Goal: Use online tool/utility: Utilize a website feature to perform a specific function

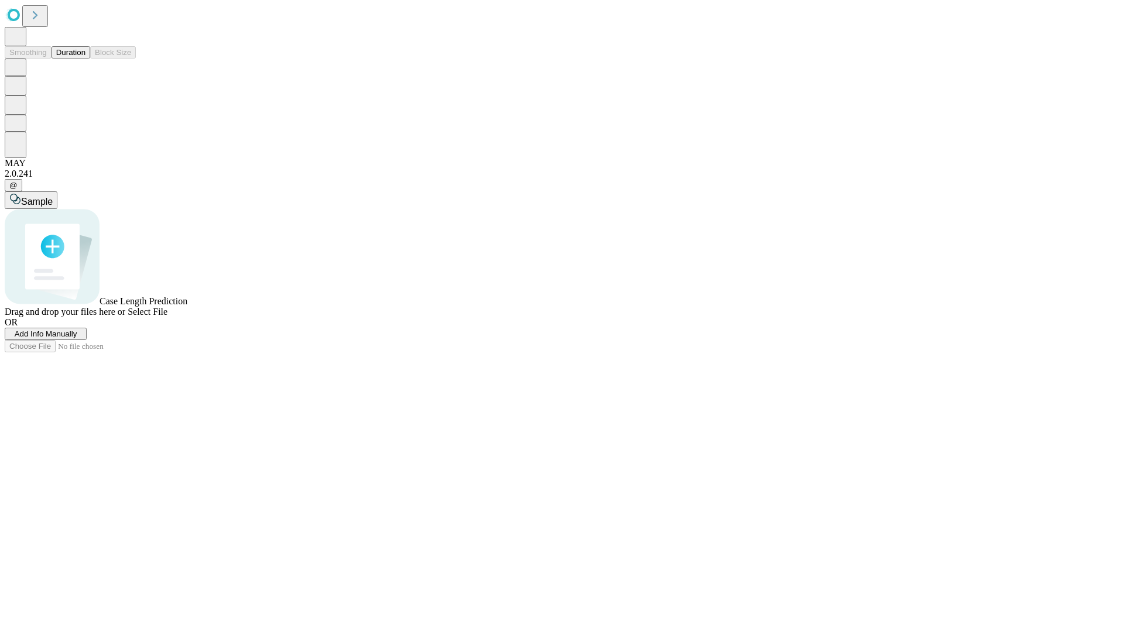
click at [85, 59] on button "Duration" at bounding box center [70, 52] width 39 height 12
click at [77, 338] on span "Add Info Manually" at bounding box center [46, 333] width 63 height 9
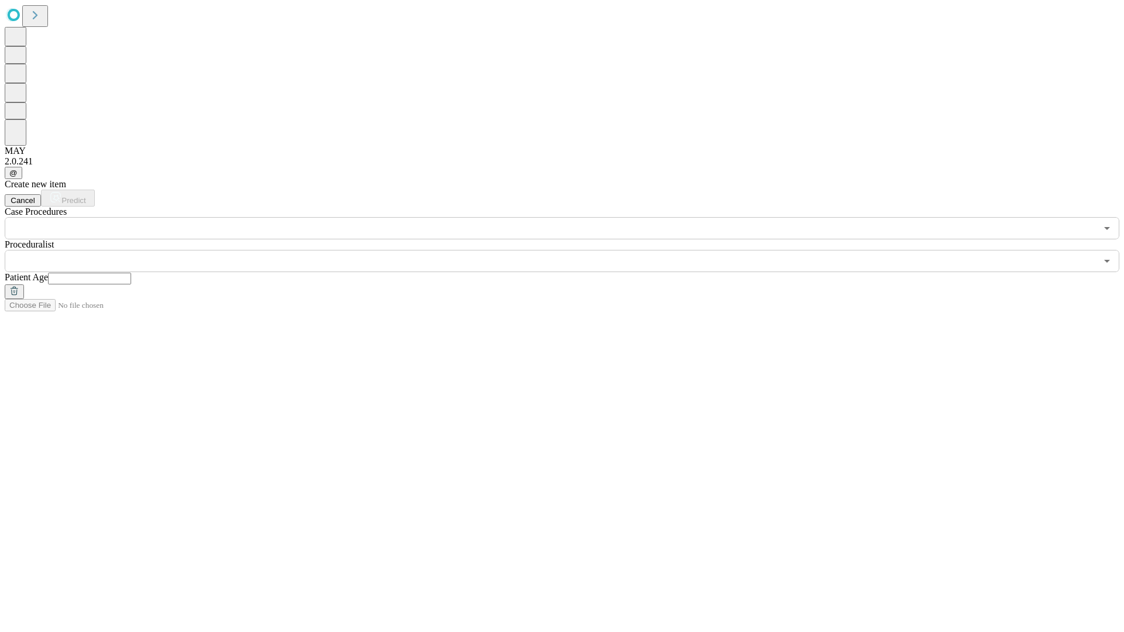
click at [131, 273] on input "text" at bounding box center [89, 279] width 83 height 12
type input "**"
click at [570, 250] on input "text" at bounding box center [550, 261] width 1091 height 22
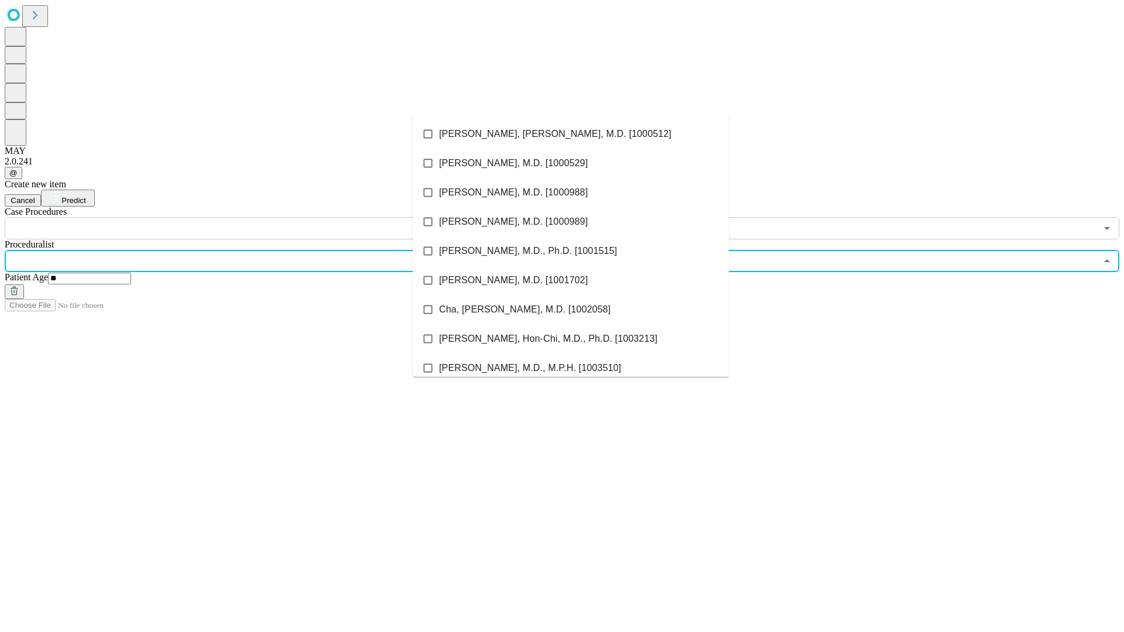
click at [571, 134] on li "[PERSON_NAME], [PERSON_NAME], M.D. [1000512]" at bounding box center [571, 133] width 316 height 29
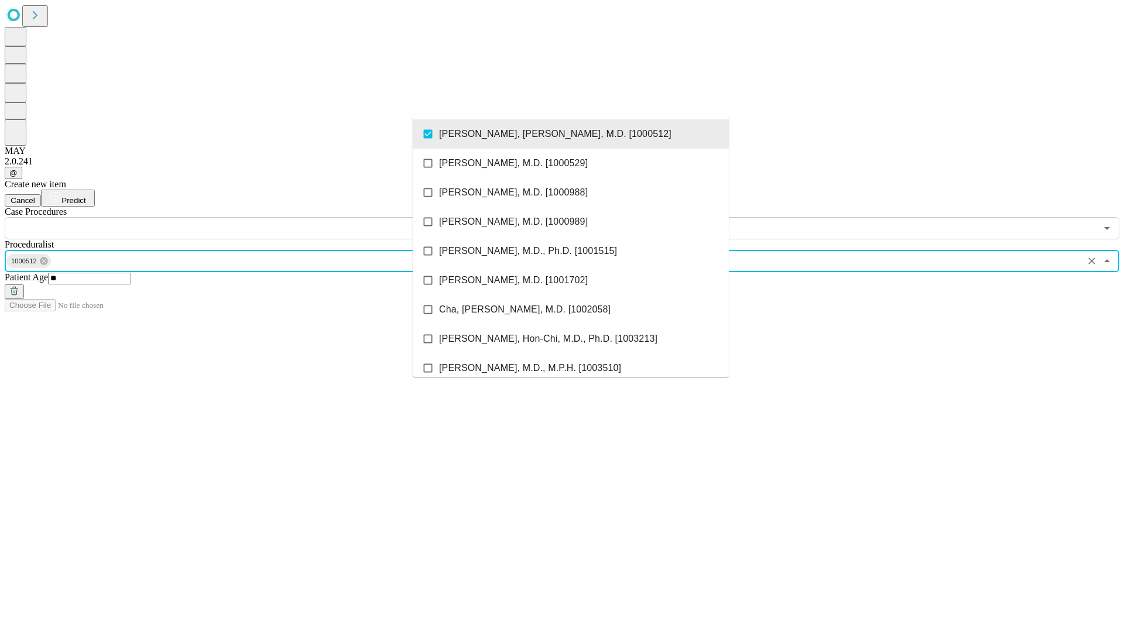
click at [246, 217] on input "text" at bounding box center [550, 228] width 1091 height 22
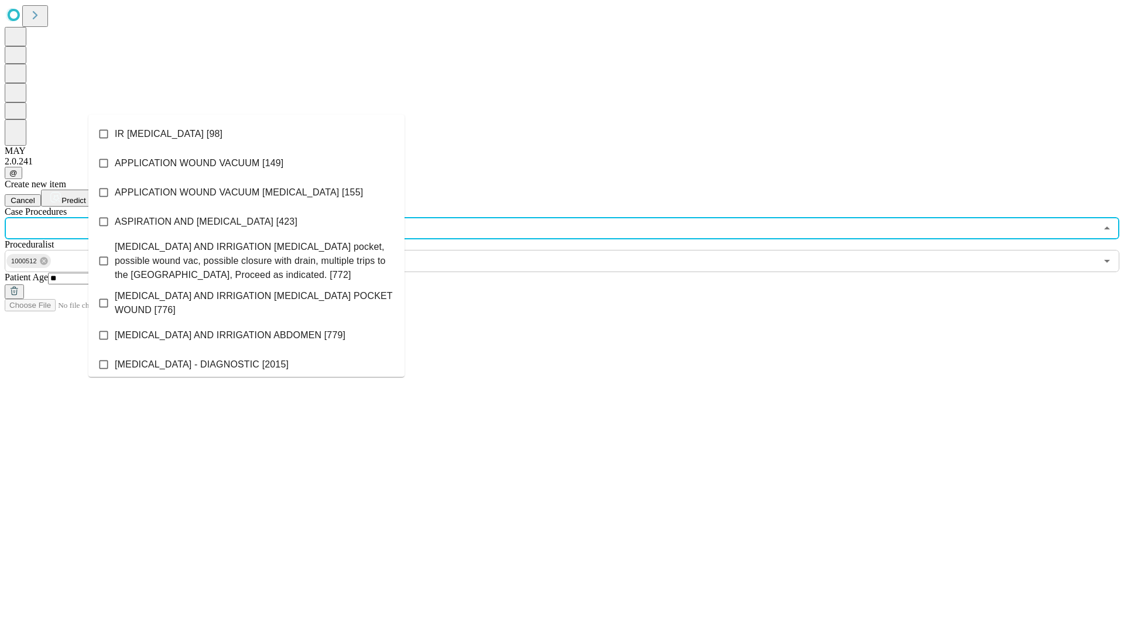
click at [246, 134] on li "IR [MEDICAL_DATA] [98]" at bounding box center [246, 133] width 316 height 29
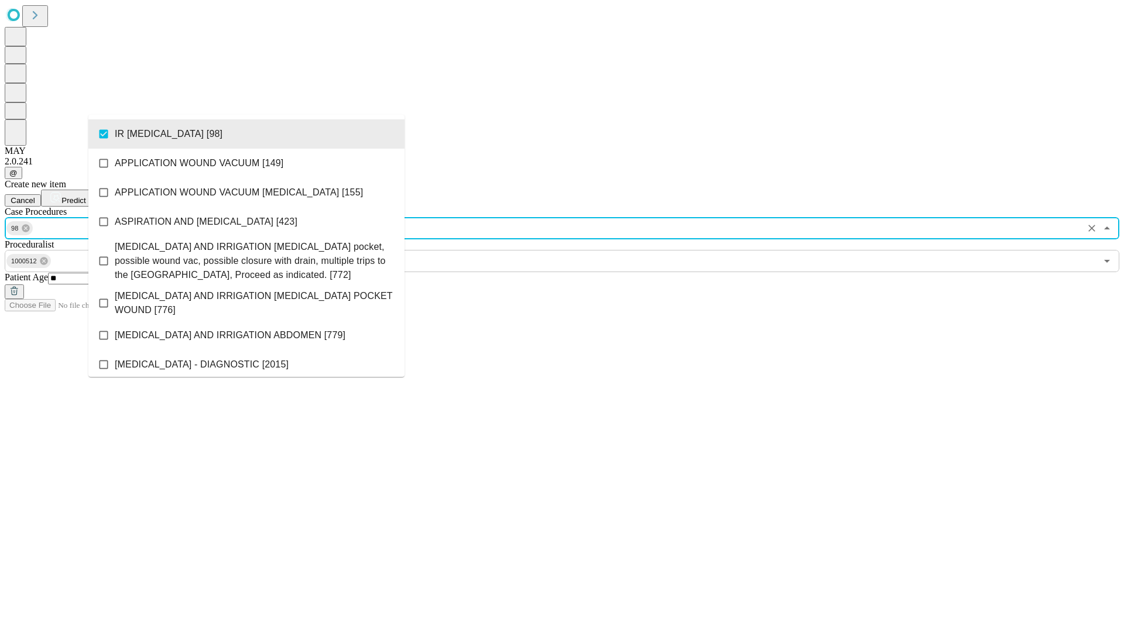
click at [85, 196] on span "Predict" at bounding box center [73, 200] width 24 height 9
